Goal: Transaction & Acquisition: Purchase product/service

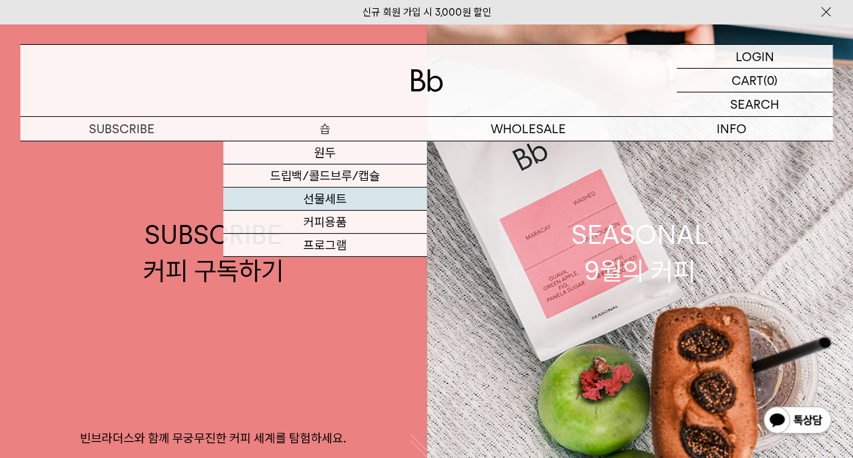
click at [338, 205] on link "선물세트" at bounding box center [324, 198] width 203 height 23
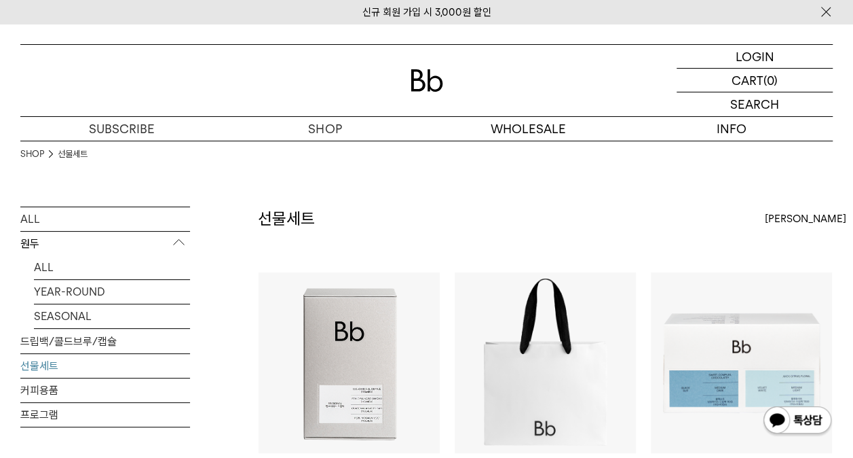
click at [31, 243] on p "원두" at bounding box center [105, 243] width 170 height 24
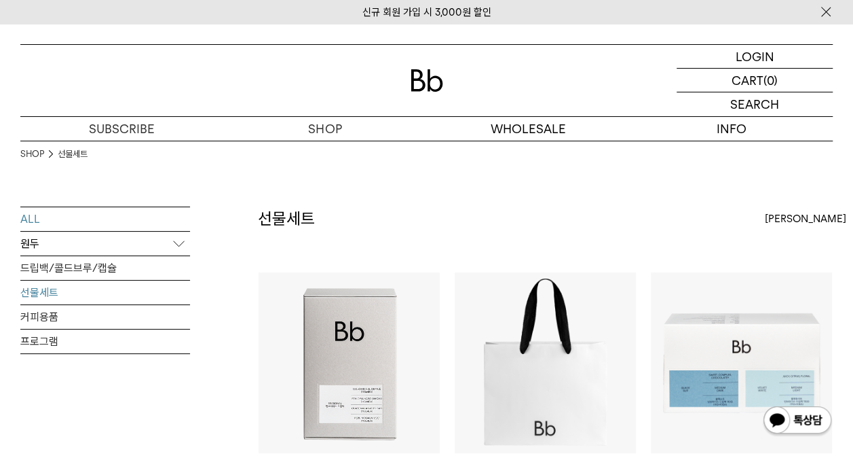
click at [29, 220] on link "ALL" at bounding box center [105, 219] width 170 height 24
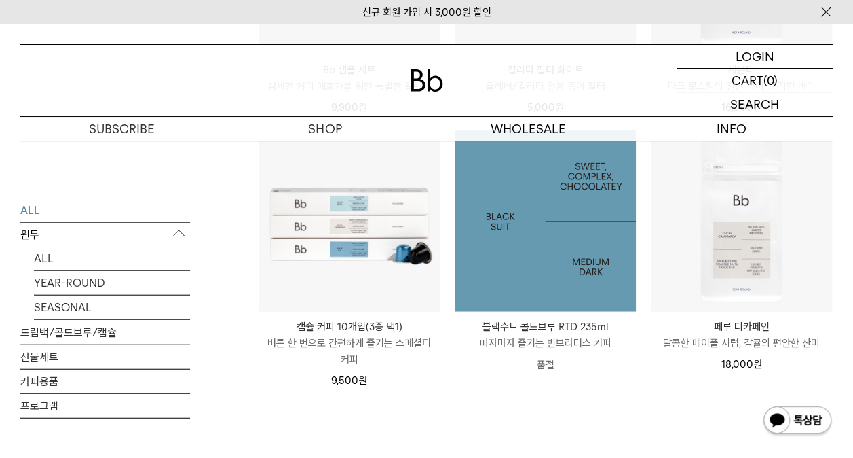
scroll to position [1561, 0]
